Goal: Task Accomplishment & Management: Use online tool/utility

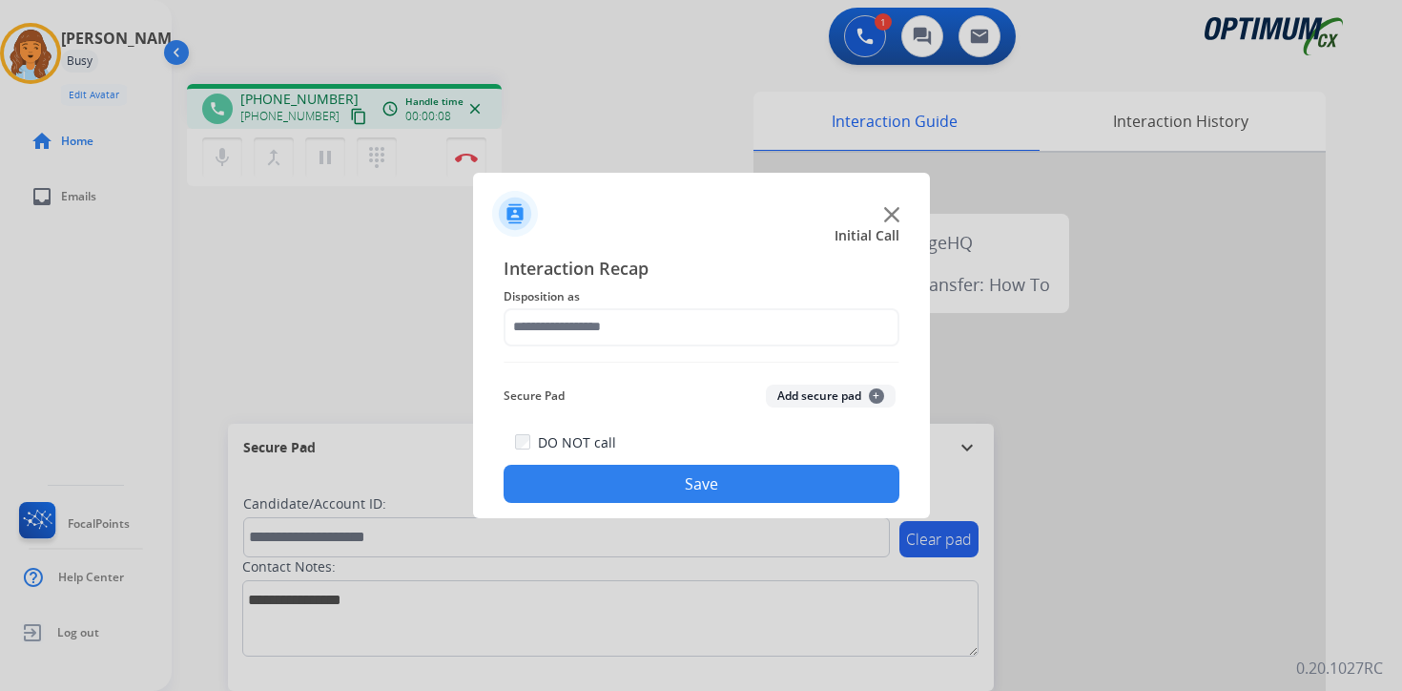
click at [1379, 646] on div at bounding box center [701, 345] width 1402 height 691
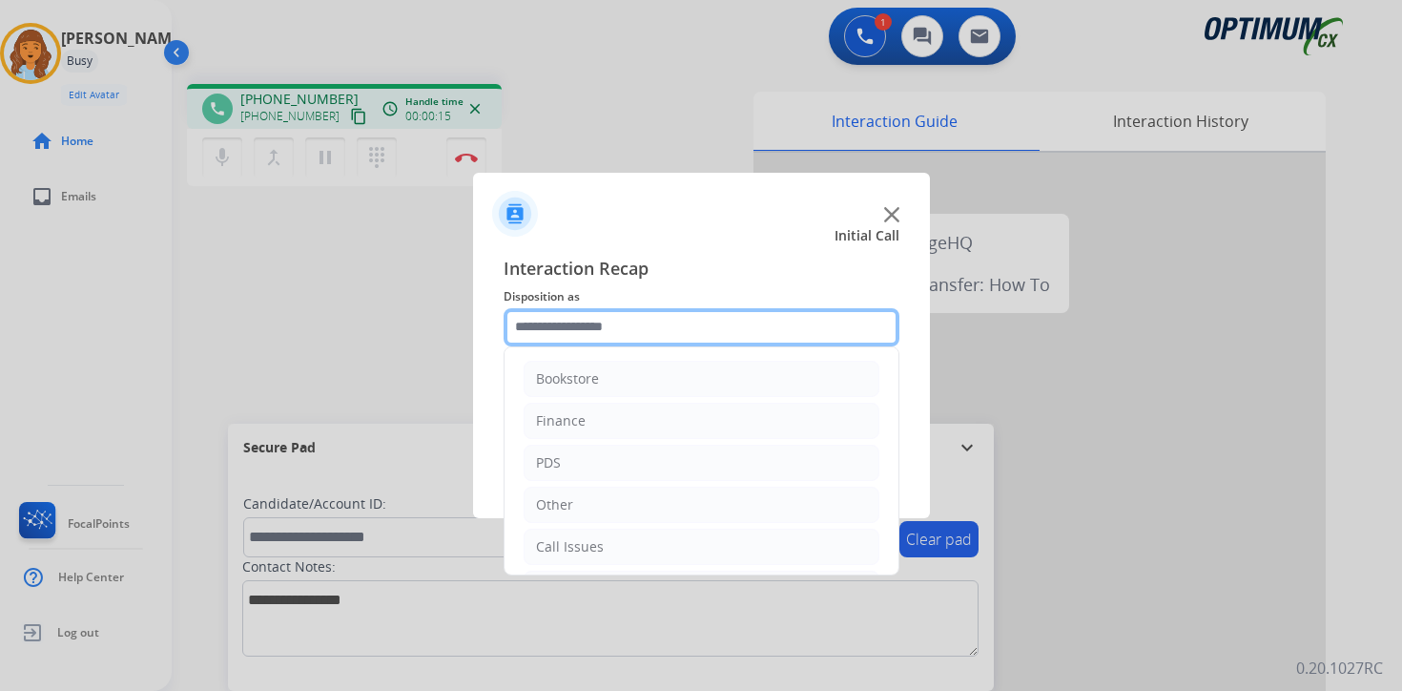
click at [602, 336] on input "text" at bounding box center [702, 327] width 396 height 38
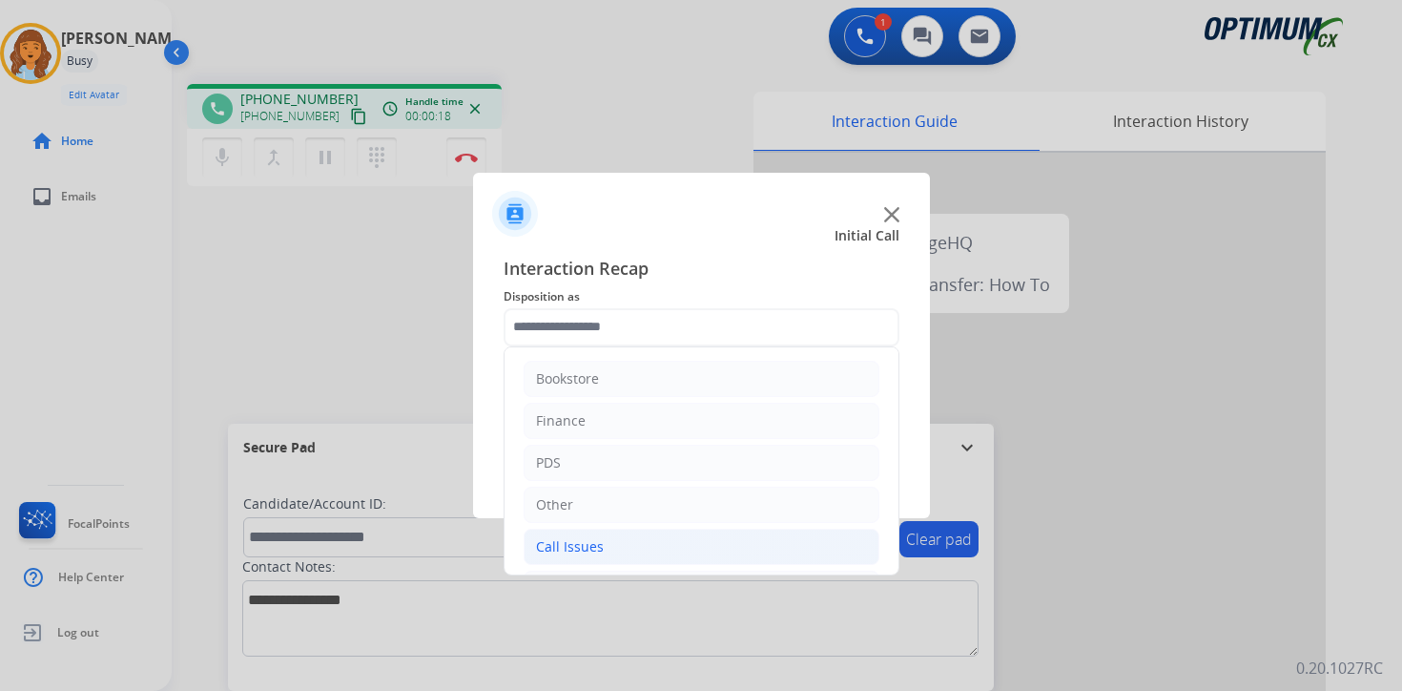
click at [607, 542] on li "Call Issues" at bounding box center [702, 546] width 356 height 36
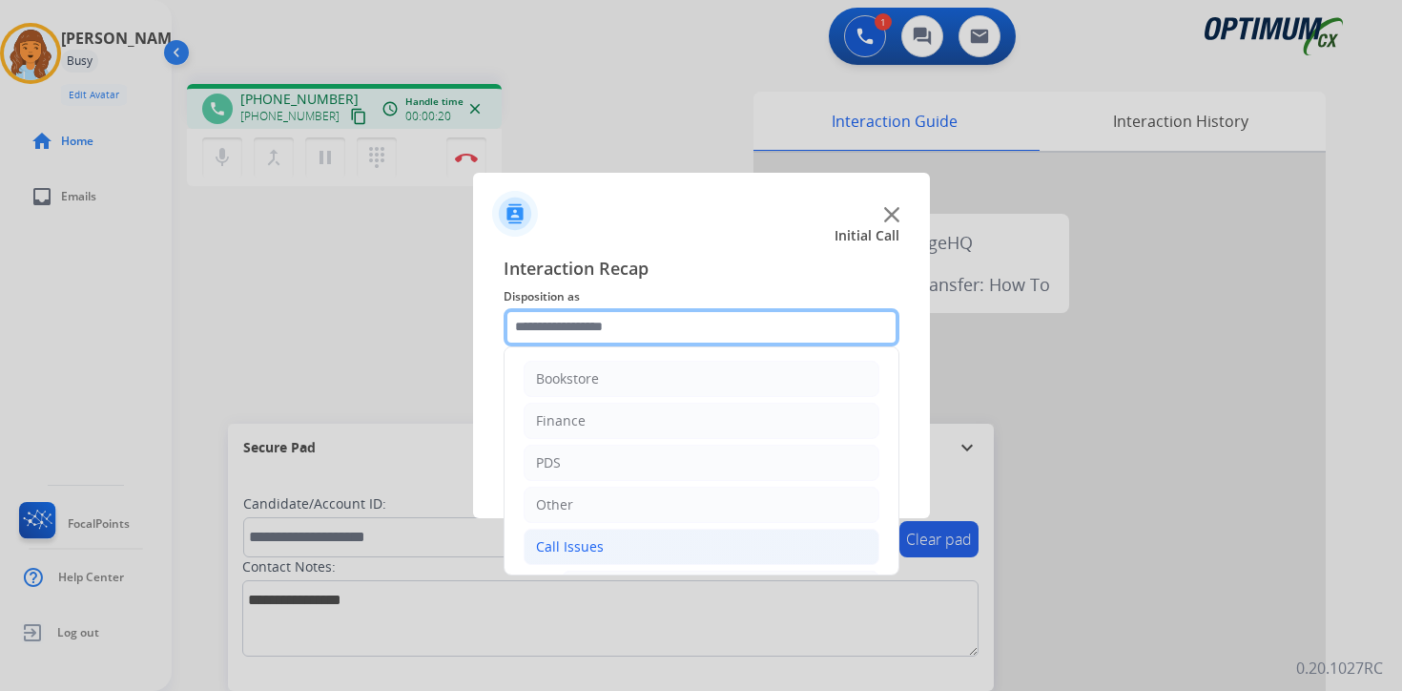
scroll to position [318, 0]
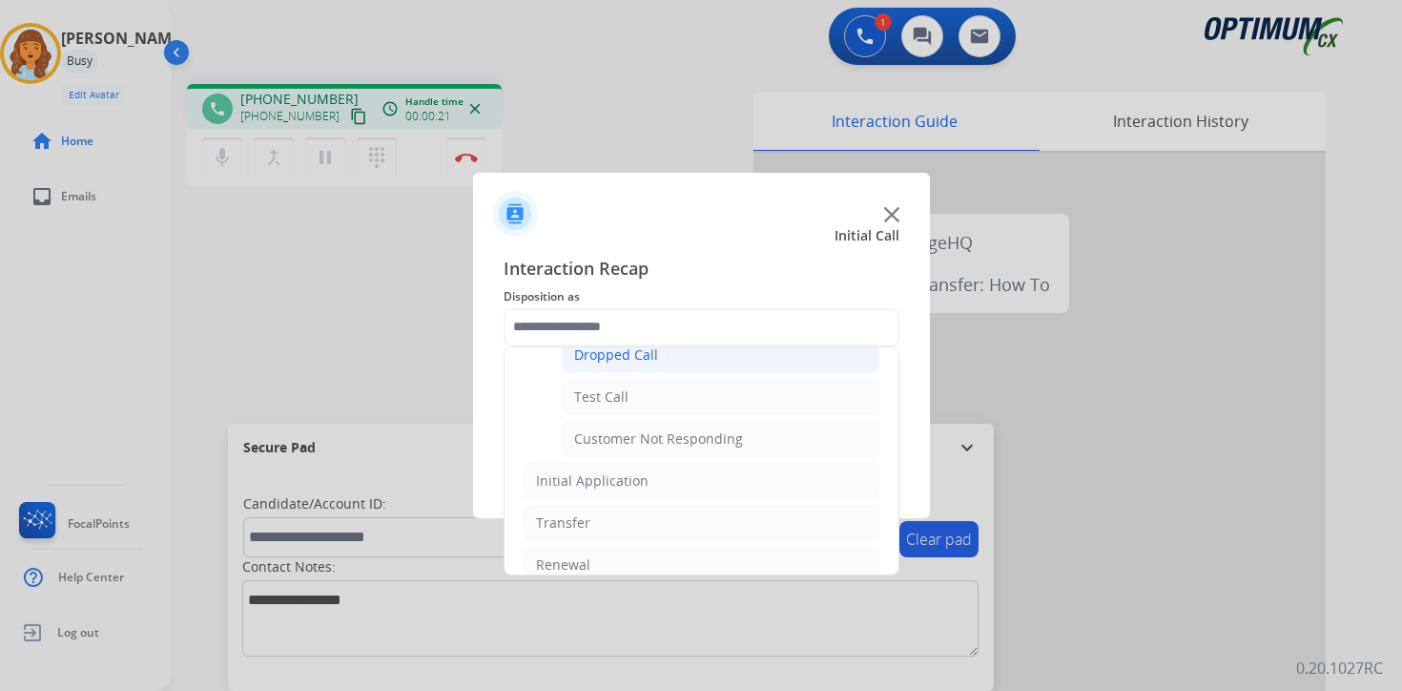
click at [642, 361] on div "Dropped Call" at bounding box center [616, 354] width 84 height 19
type input "**********"
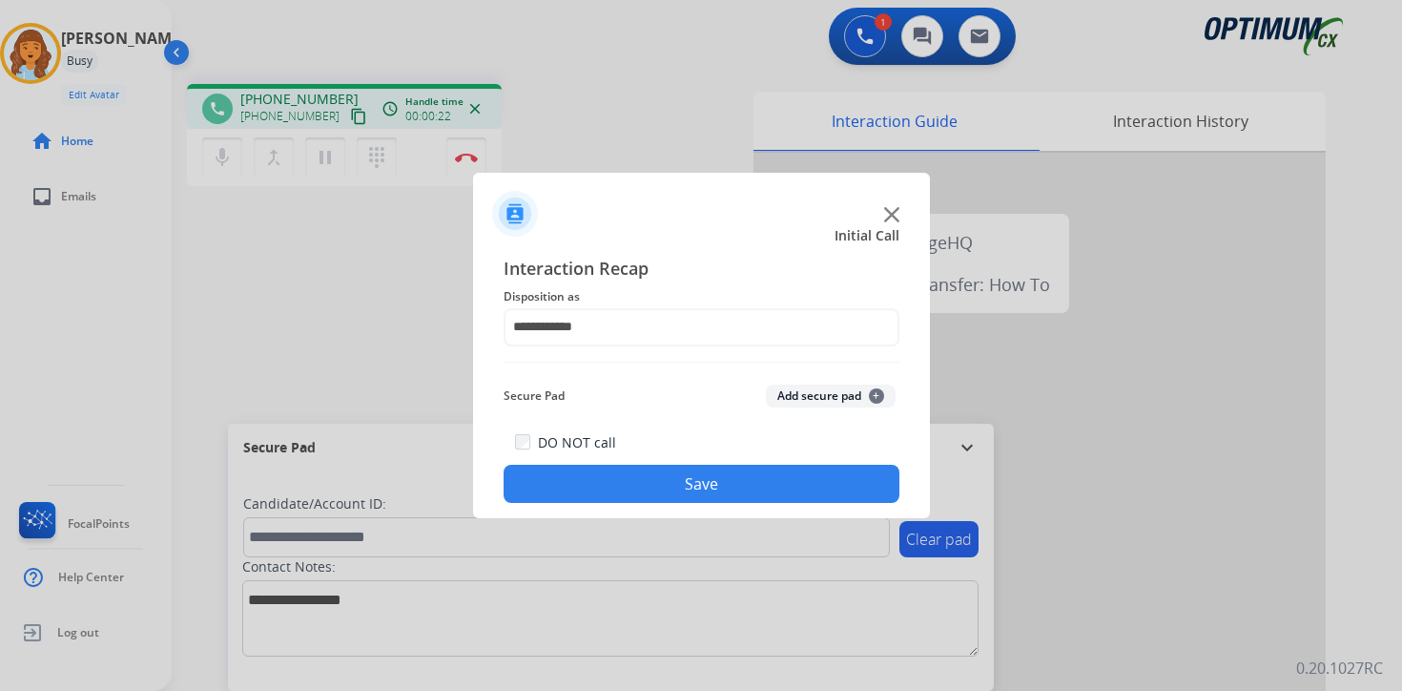
click at [698, 481] on button "Save" at bounding box center [702, 483] width 396 height 38
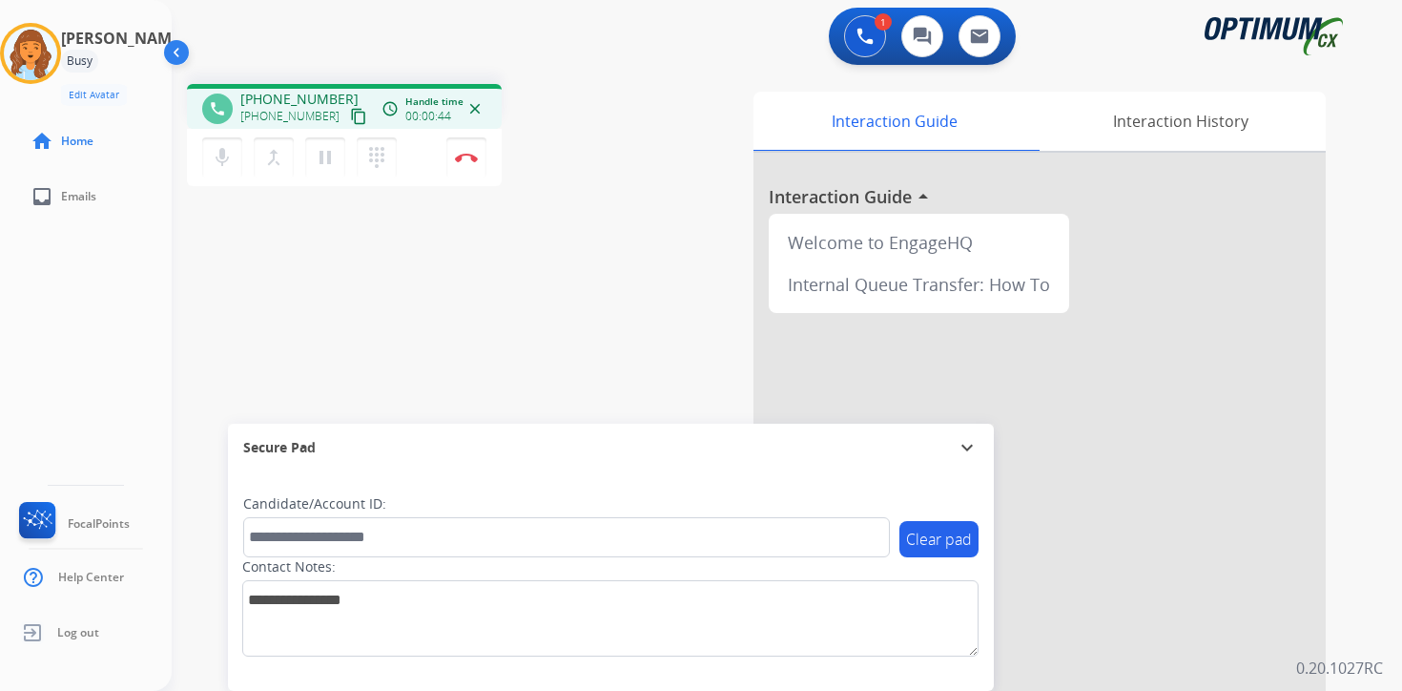
click at [350, 120] on mat-icon "content_copy" at bounding box center [358, 116] width 17 height 17
click at [1375, 113] on div "1 Voice Interactions 0 Chat Interactions 0 Email Interactions phone +1813230569…" at bounding box center [787, 345] width 1230 height 691
click at [1341, 529] on div "Interaction Guide Interaction History Interaction Guide arrow_drop_up Welcome t…" at bounding box center [1011, 474] width 692 height 780
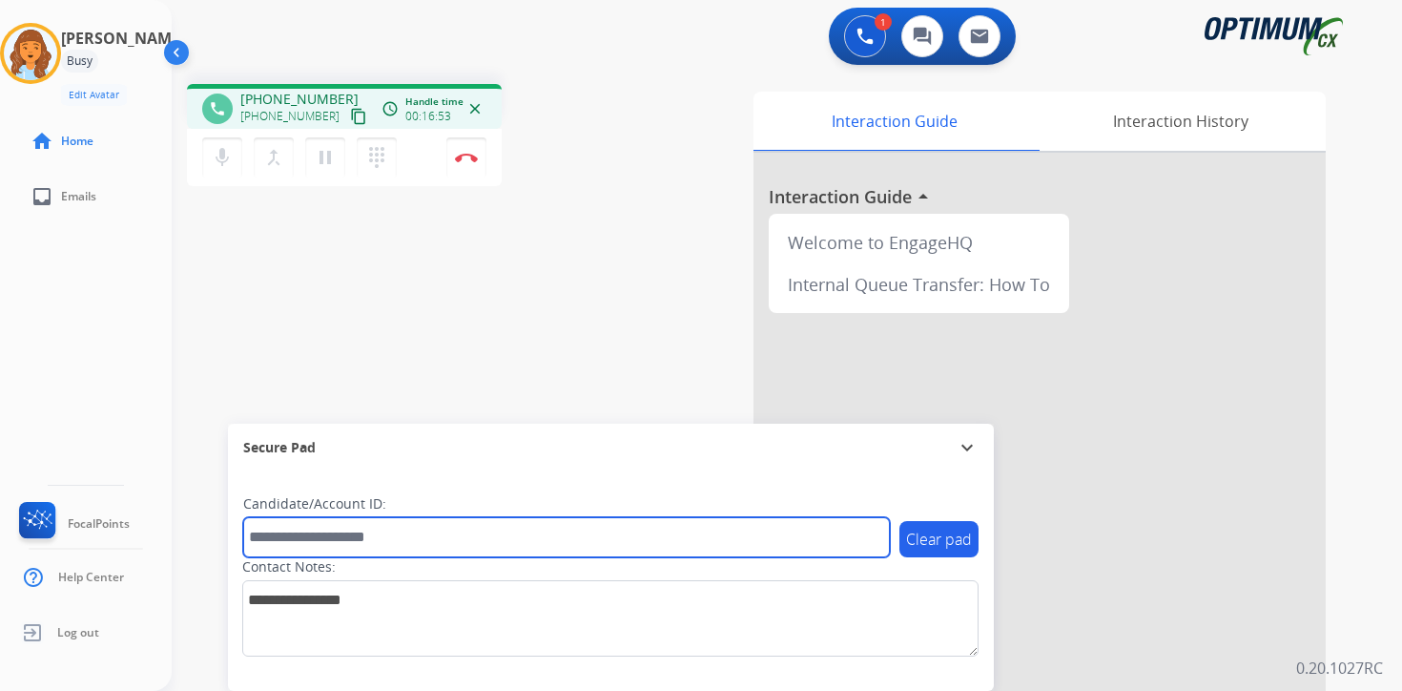
click at [359, 527] on input "text" at bounding box center [566, 537] width 647 height 40
type input "****"
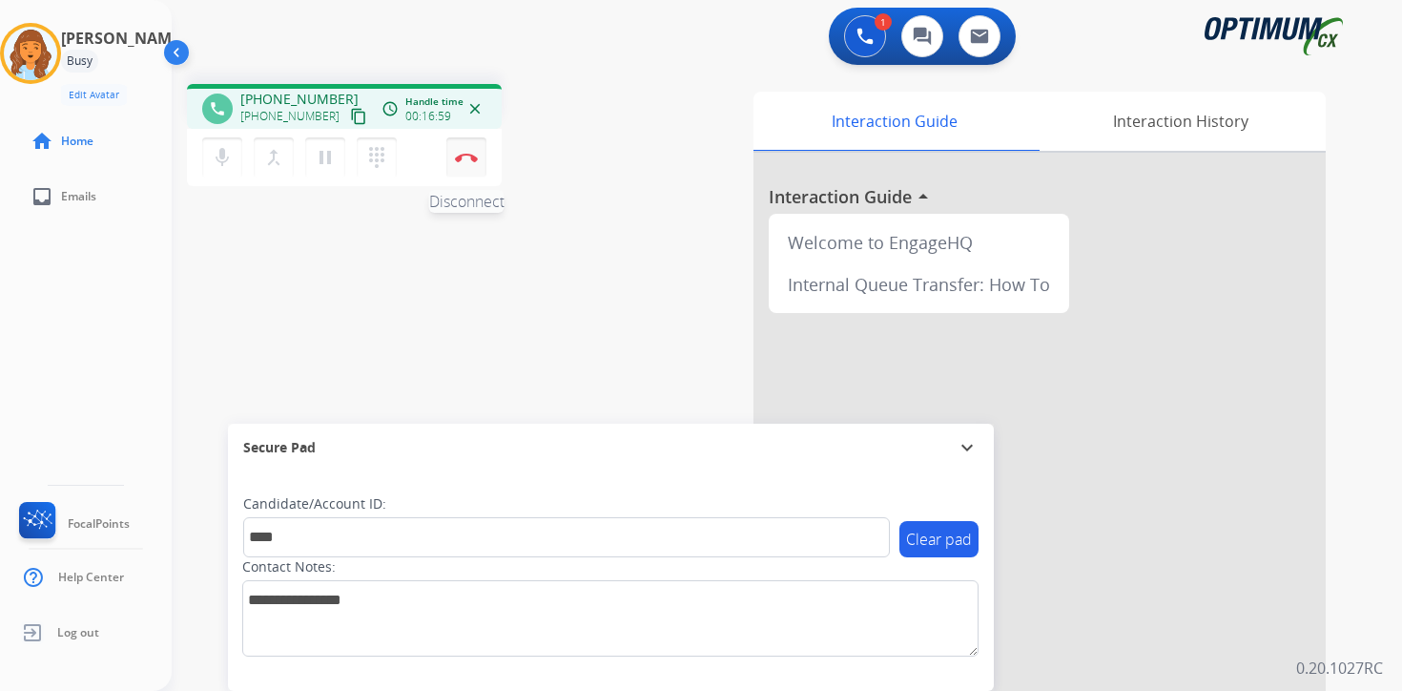
click at [467, 155] on img at bounding box center [466, 158] width 23 height 10
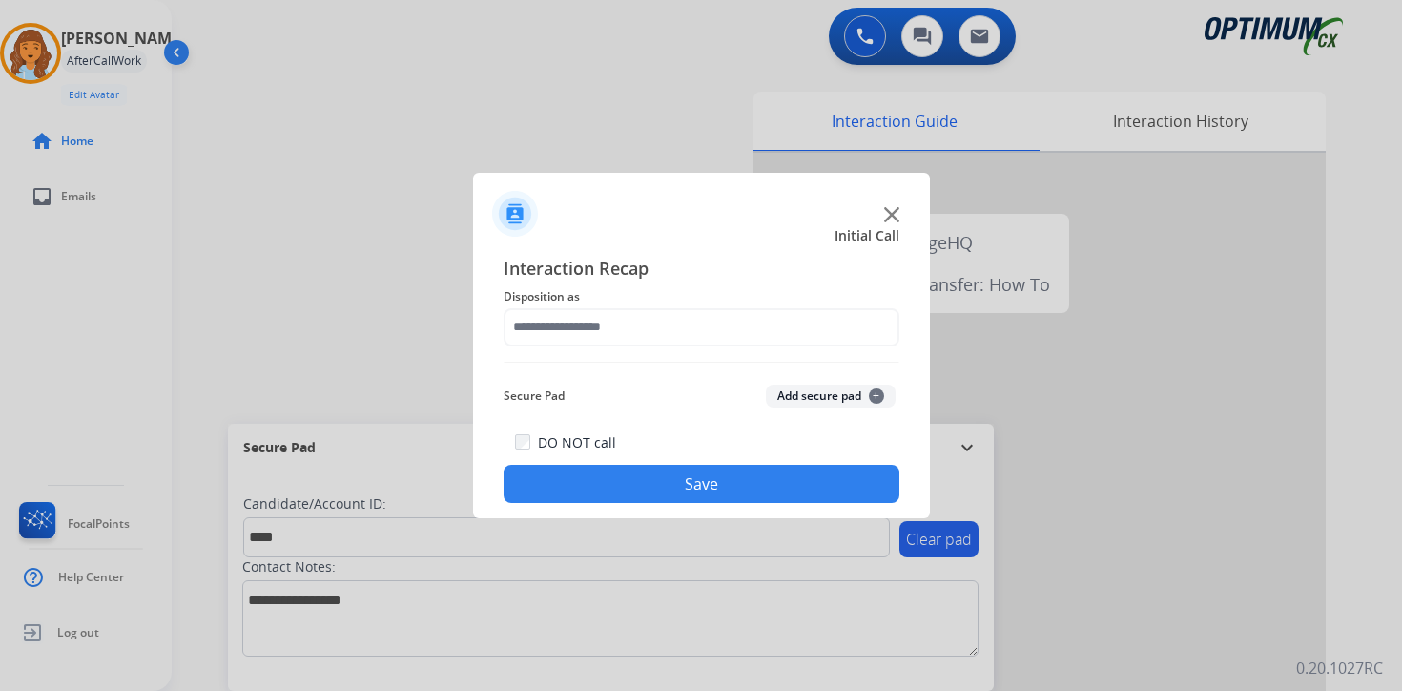
click at [873, 389] on span "+" at bounding box center [876, 395] width 15 height 15
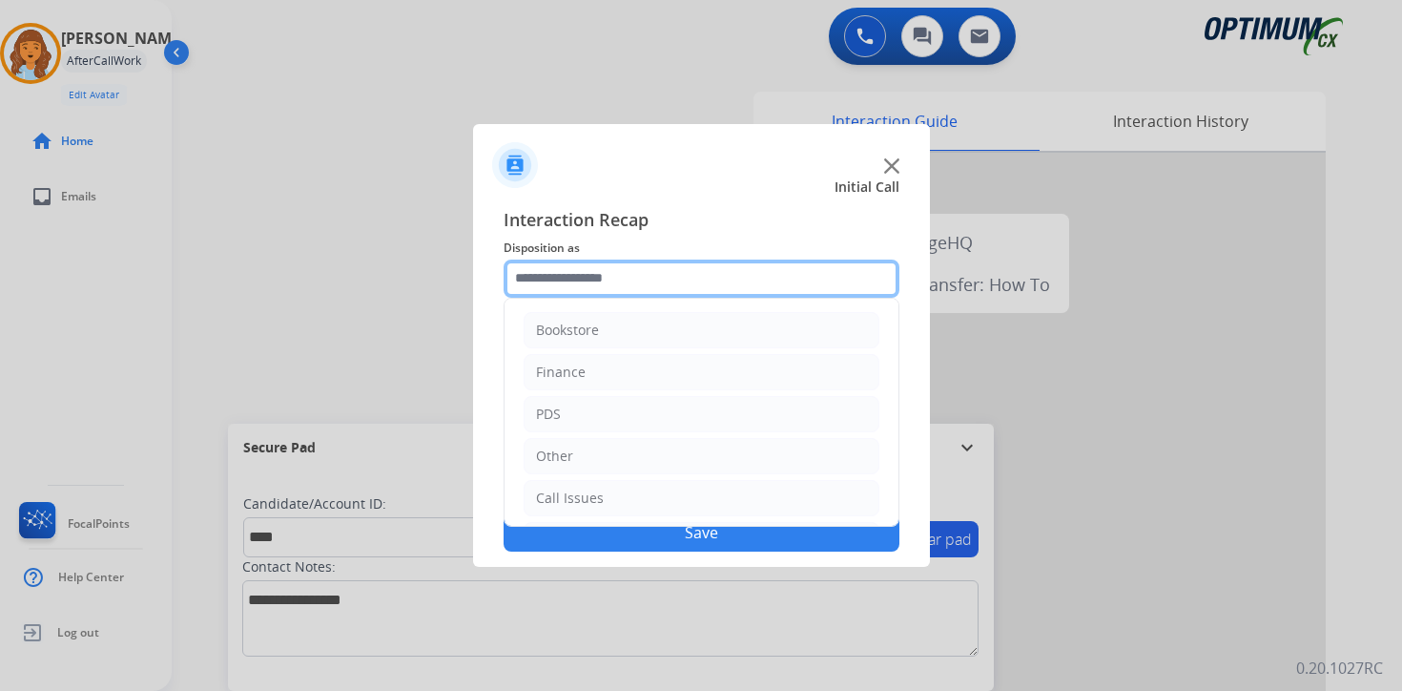
click at [642, 284] on input "text" at bounding box center [702, 278] width 396 height 38
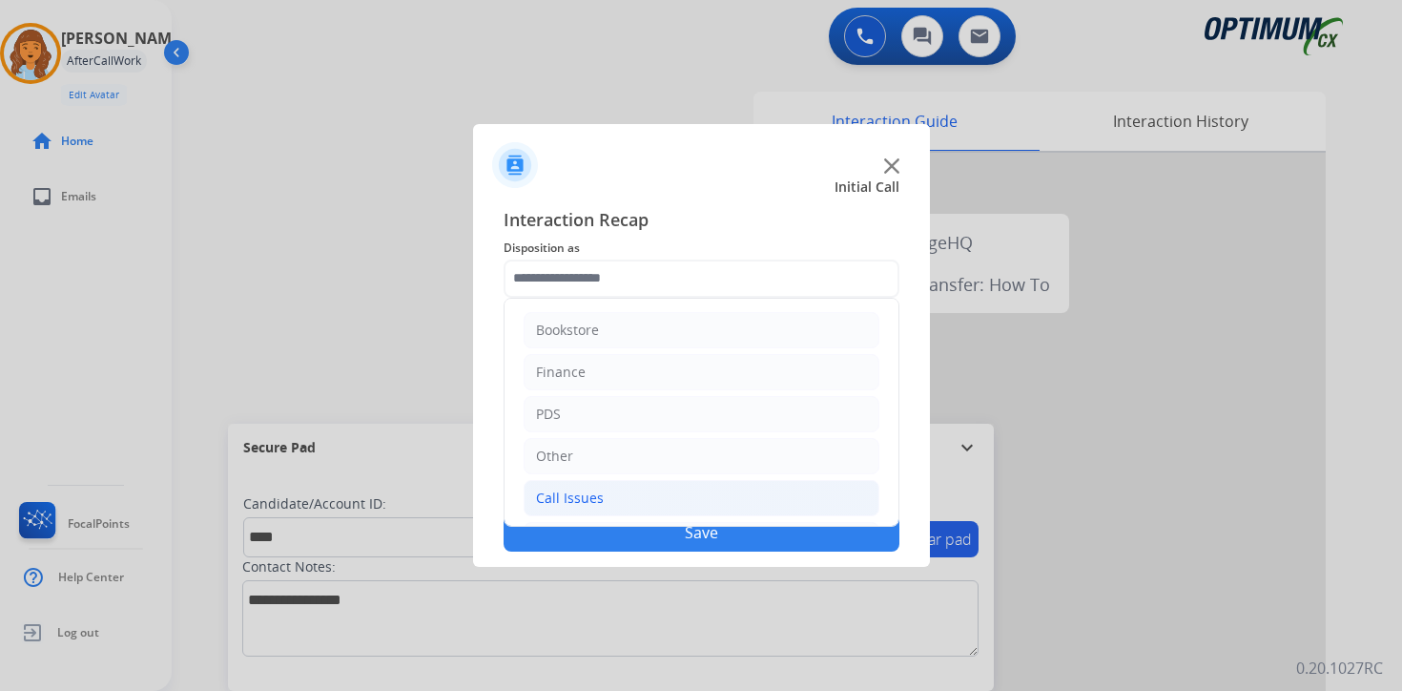
click at [608, 491] on li "Call Issues" at bounding box center [702, 498] width 356 height 36
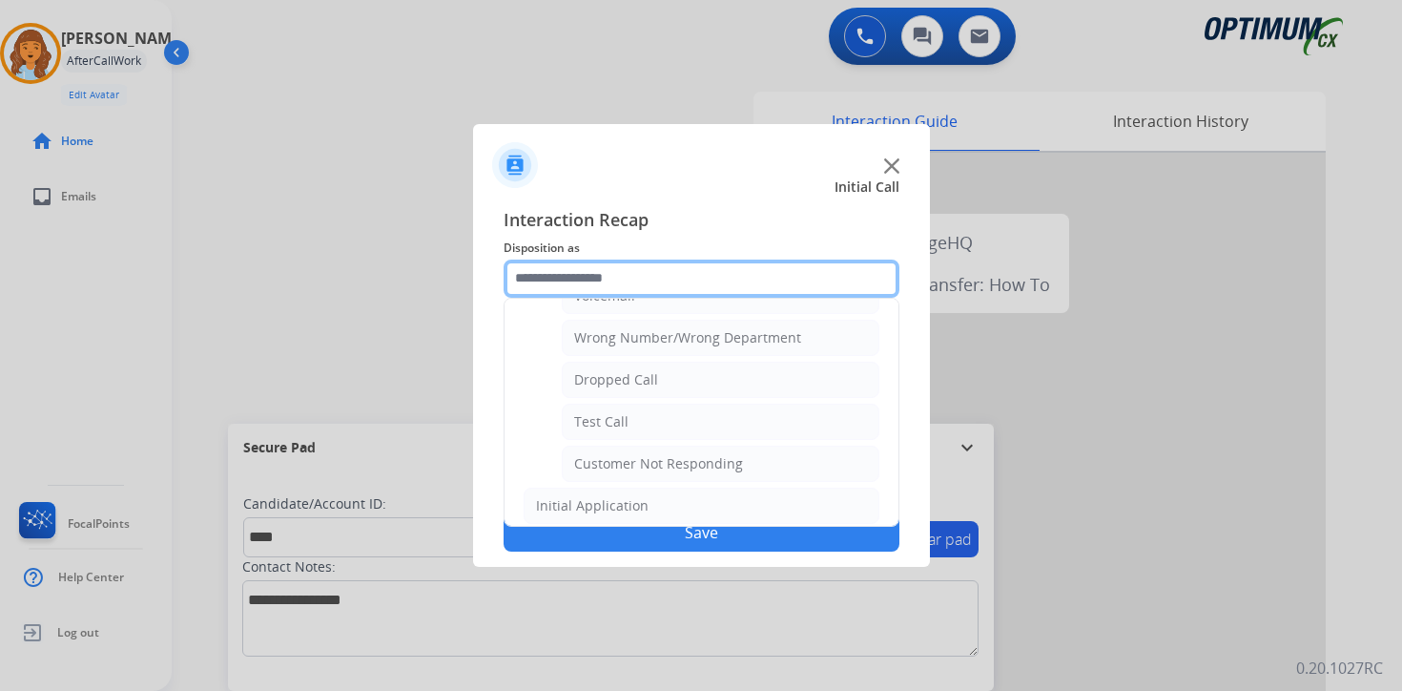
scroll to position [240, 0]
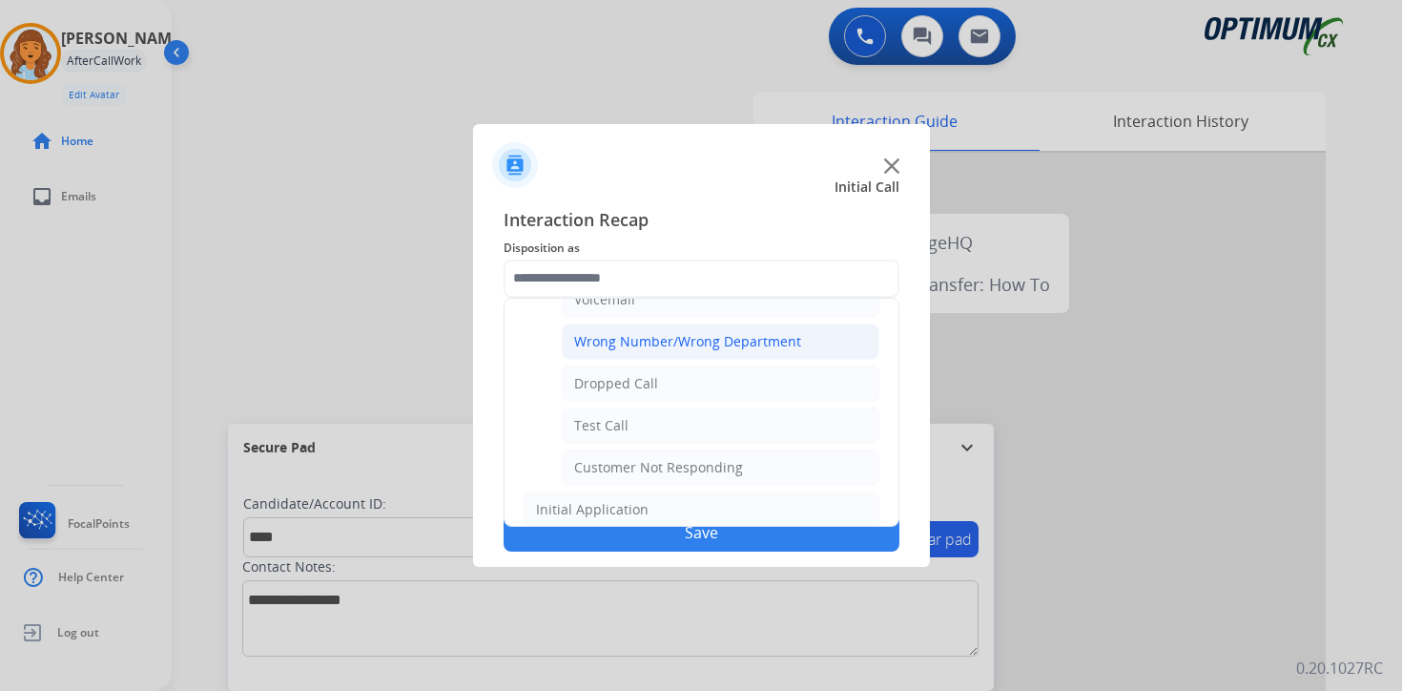
click at [774, 346] on div "Wrong Number/Wrong Department" at bounding box center [687, 341] width 227 height 19
type input "**********"
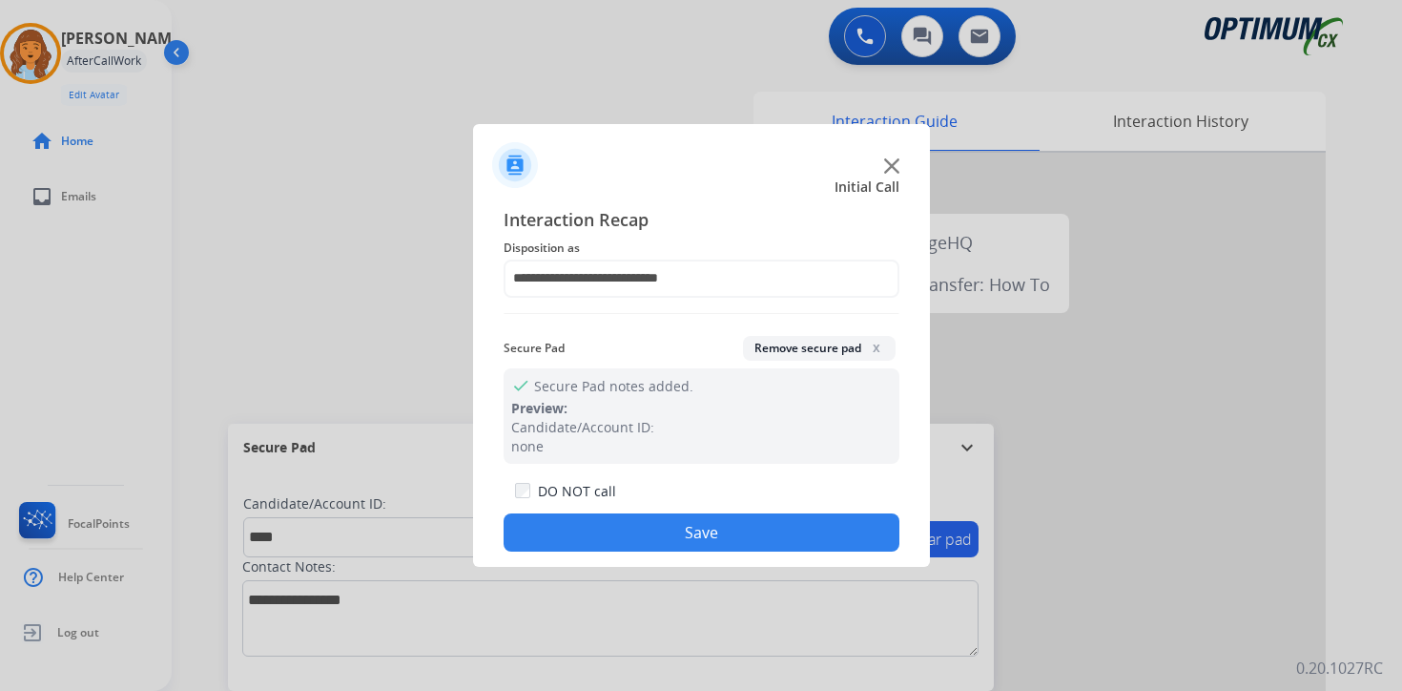
click at [777, 535] on button "Save" at bounding box center [702, 532] width 396 height 38
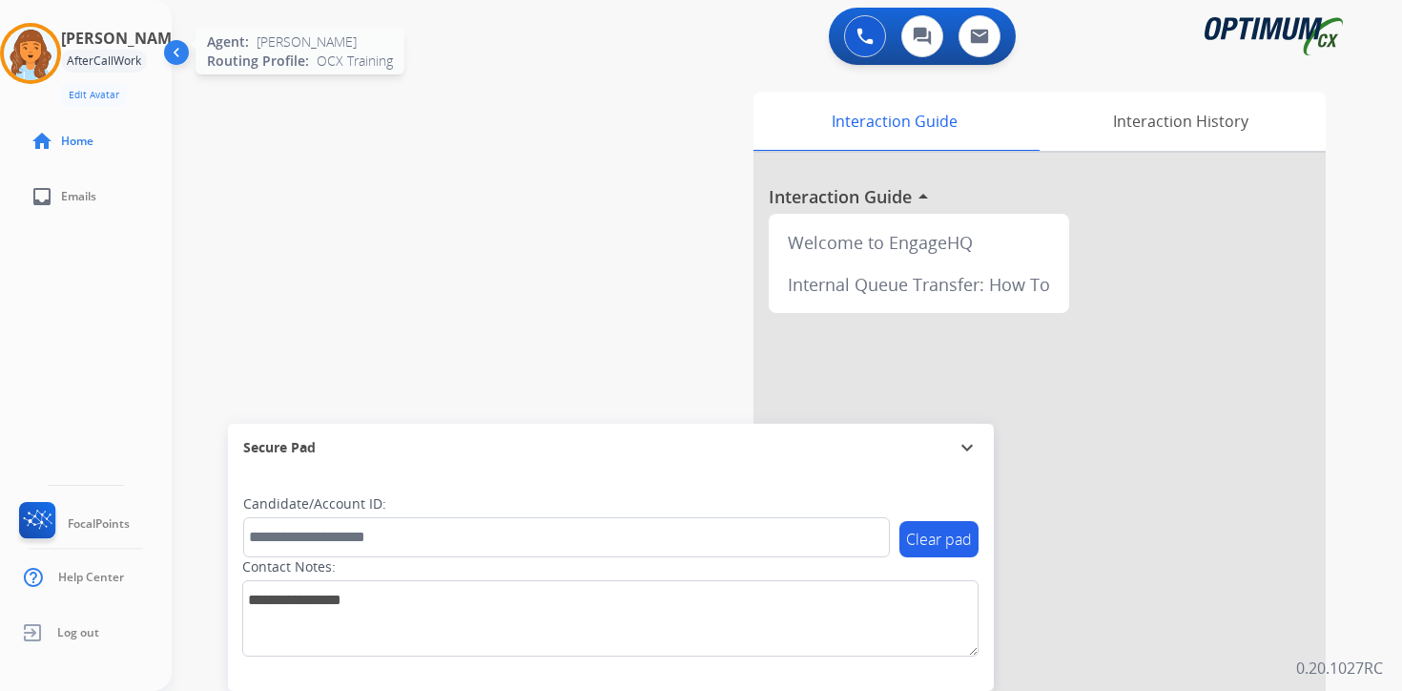
click at [38, 54] on img at bounding box center [30, 53] width 53 height 53
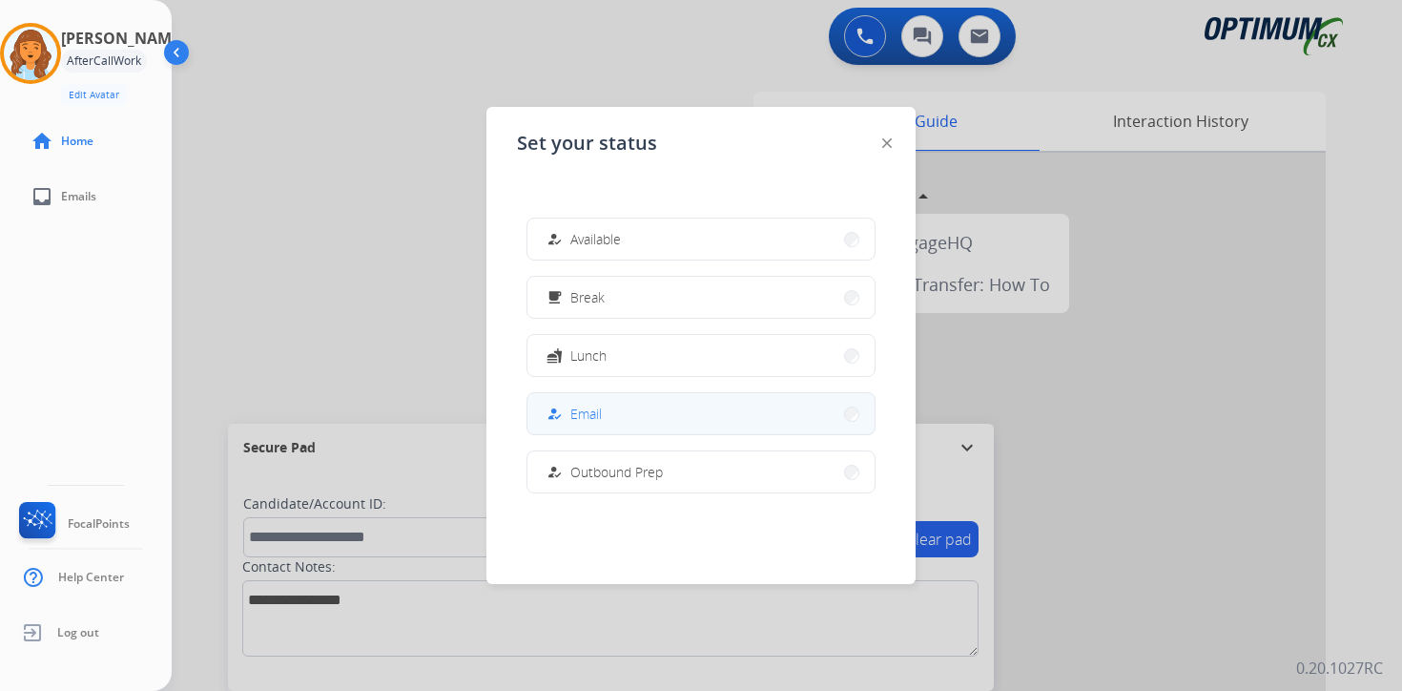
click at [635, 419] on button "how_to_reg Email" at bounding box center [700, 413] width 347 height 41
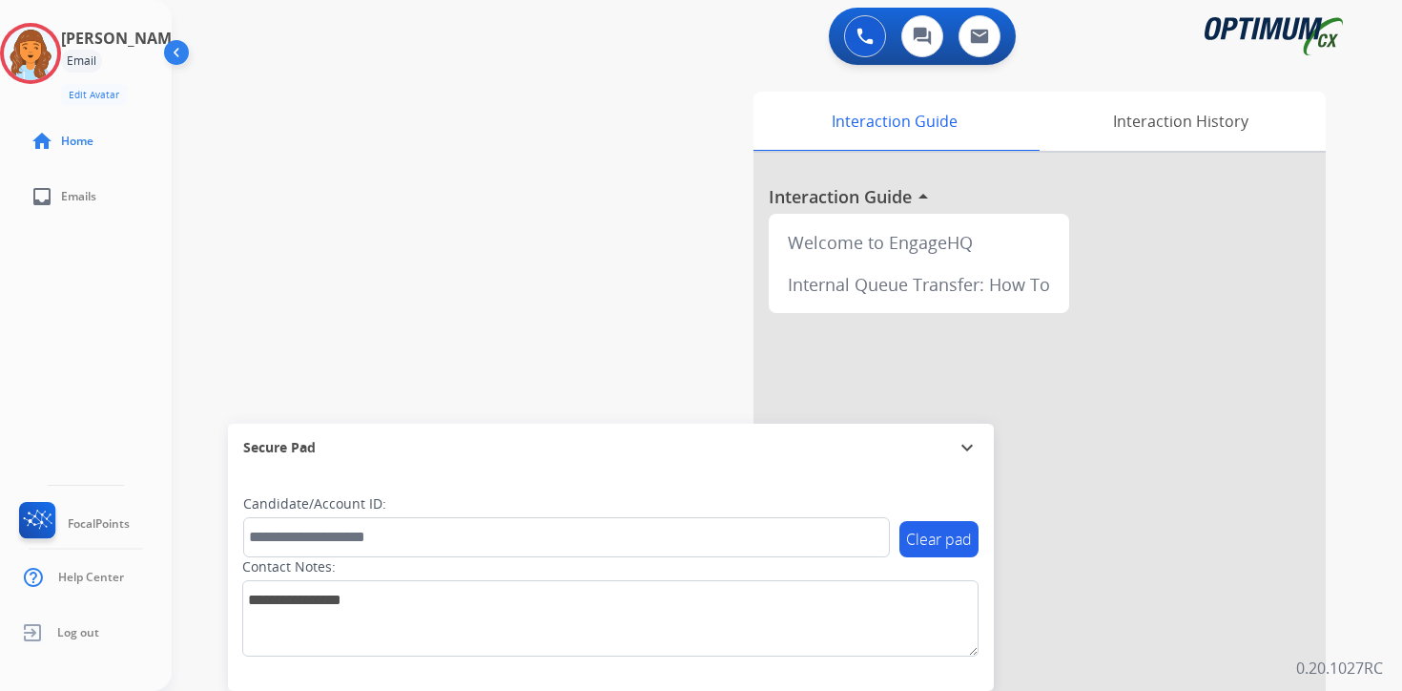
click at [1360, 612] on div "0 Voice Interactions 0 Chat Interactions 0 Email Interactions swap_horiz Break …" at bounding box center [787, 345] width 1230 height 691
click at [1370, 82] on div "0 Voice Interactions 0 Chat Interactions 0 Email Interactions swap_horiz Break …" at bounding box center [787, 345] width 1230 height 691
click at [1365, 562] on div "0 Voice Interactions 0 Chat Interactions 0 Email Interactions swap_horiz Break …" at bounding box center [787, 345] width 1230 height 691
click at [56, 40] on img at bounding box center [30, 53] width 53 height 53
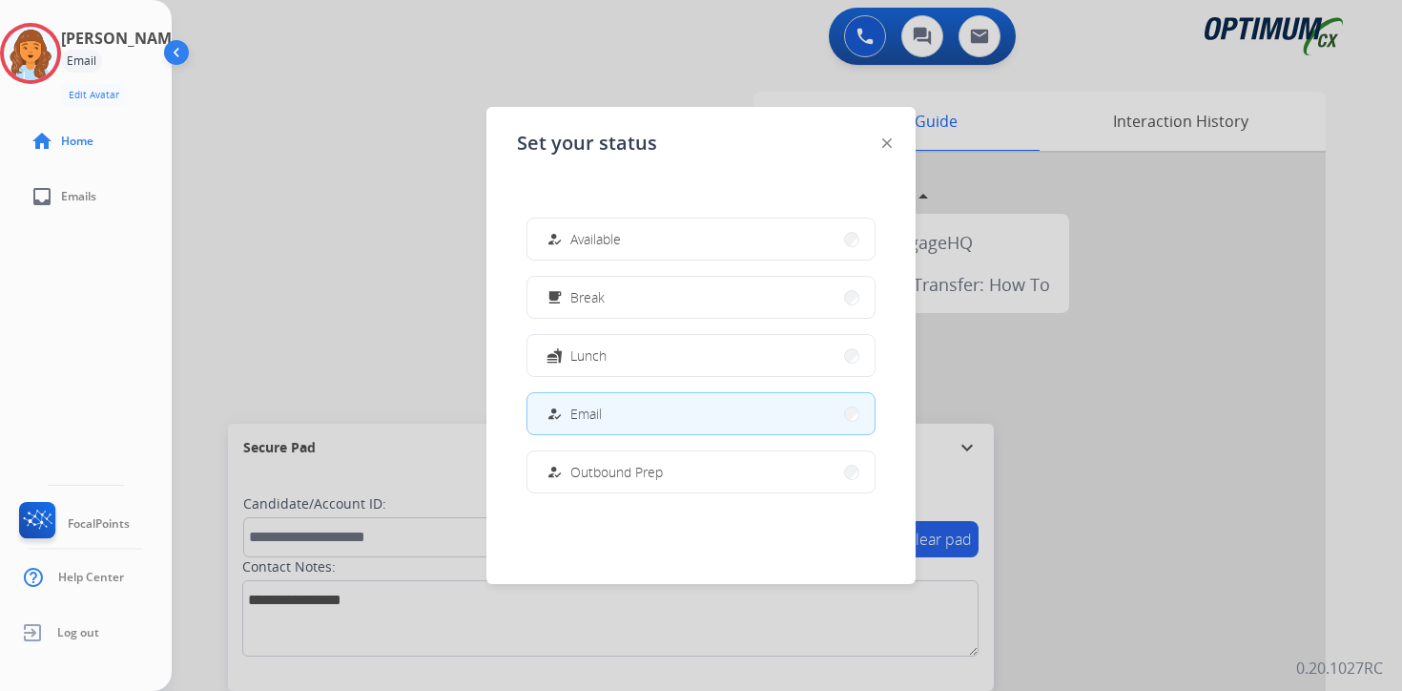
scroll to position [476, 0]
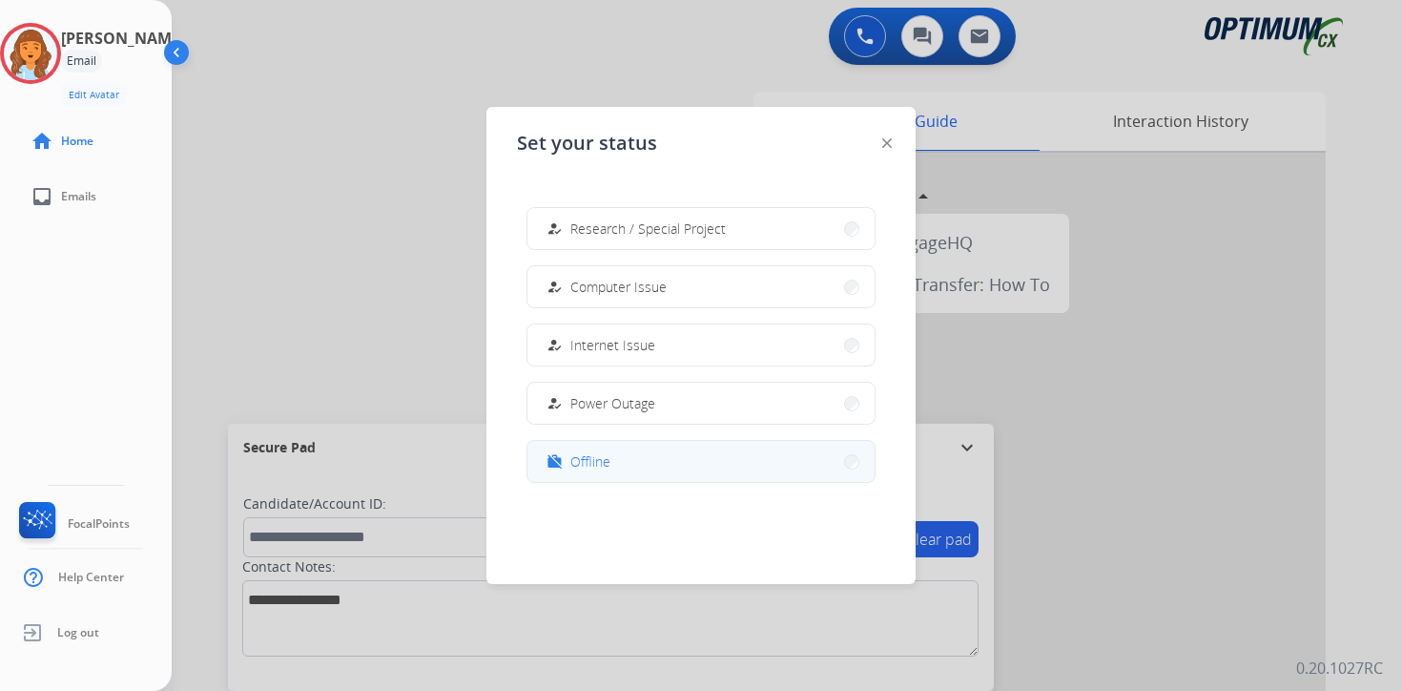
click at [628, 466] on button "work_off Offline" at bounding box center [700, 461] width 347 height 41
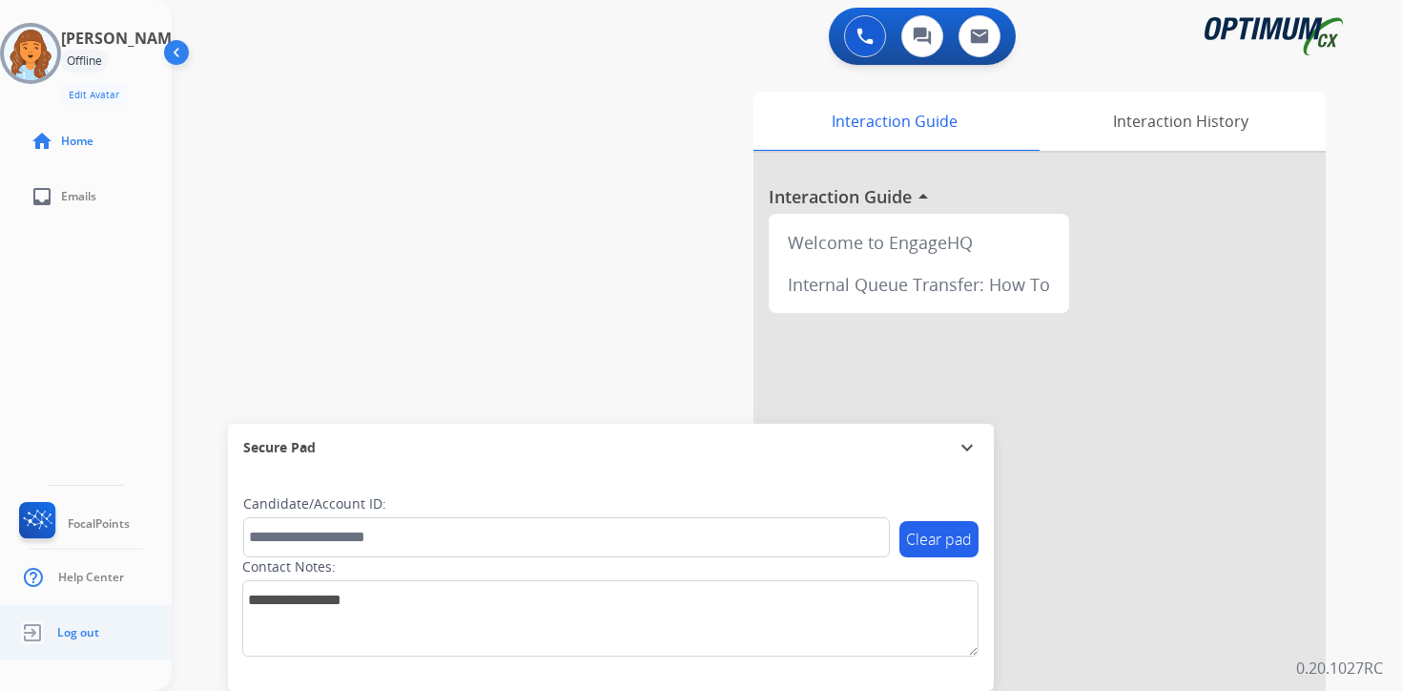
click at [89, 639] on span "Log out" at bounding box center [78, 632] width 42 height 15
